Goal: Navigation & Orientation: Find specific page/section

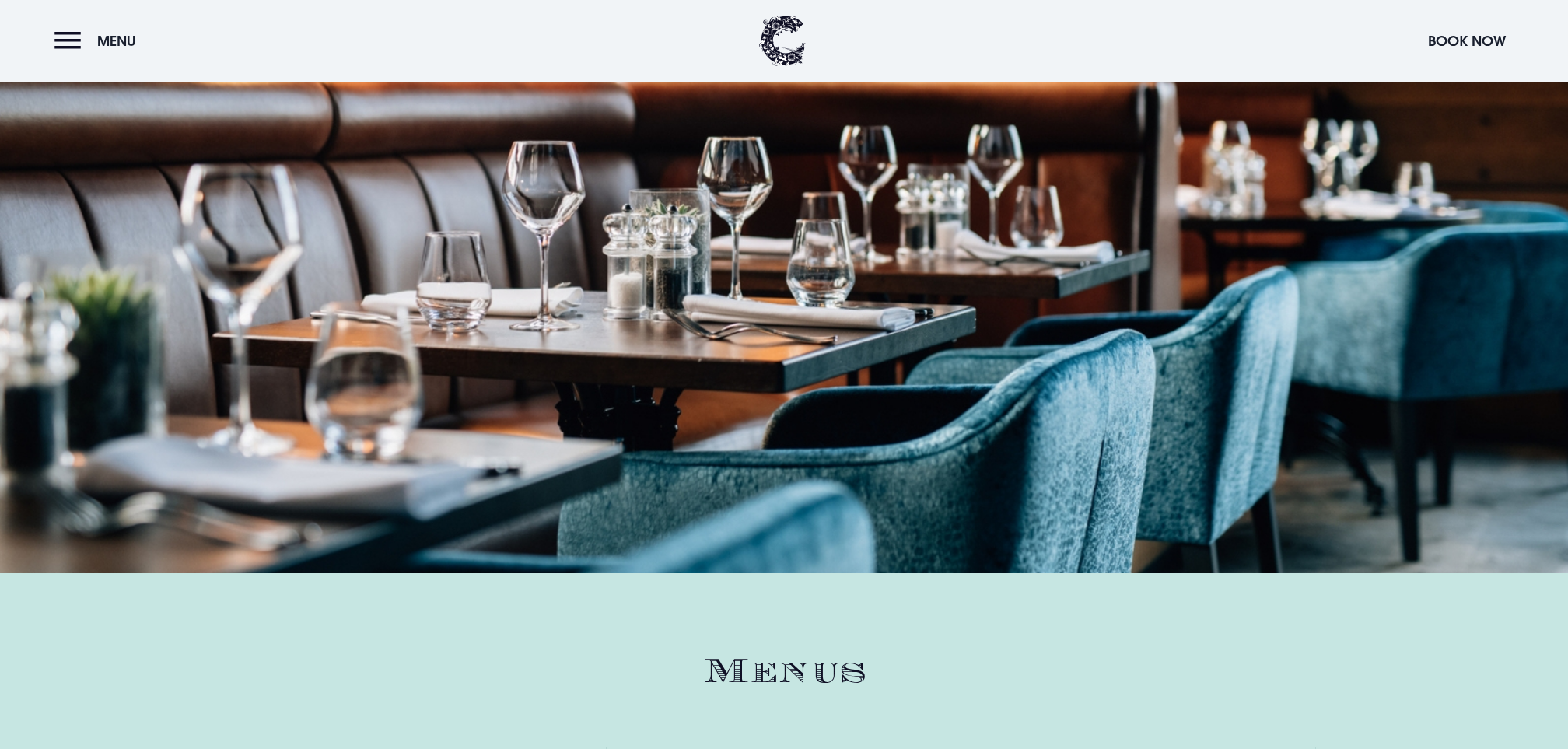
scroll to position [2277, 0]
